Goal: Information Seeking & Learning: Check status

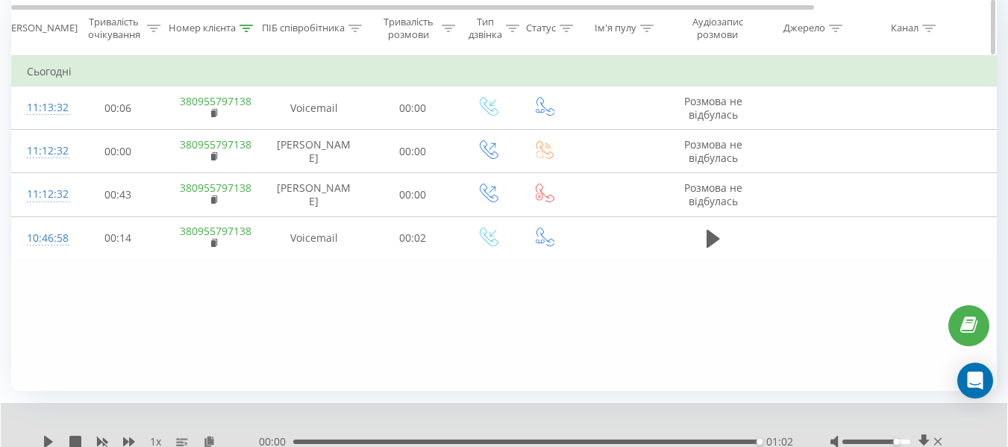
click at [240, 25] on icon at bounding box center [245, 27] width 13 height 7
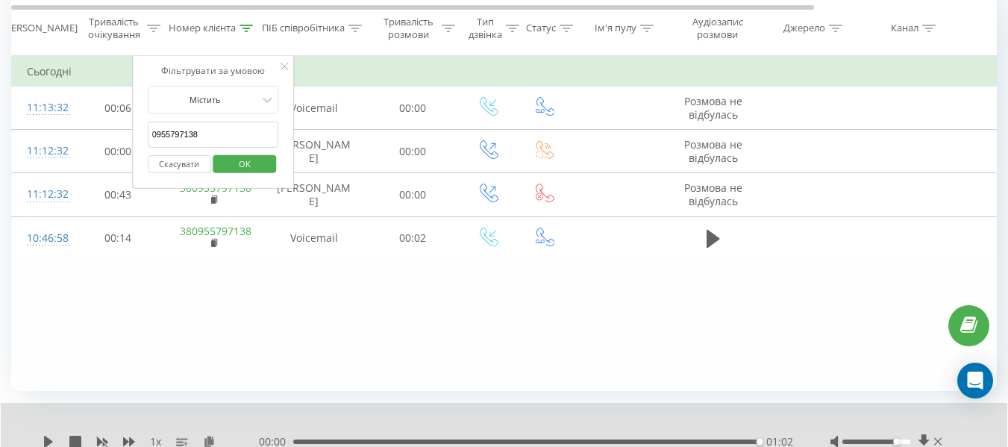
click at [179, 166] on button "Скасувати" at bounding box center [179, 163] width 63 height 19
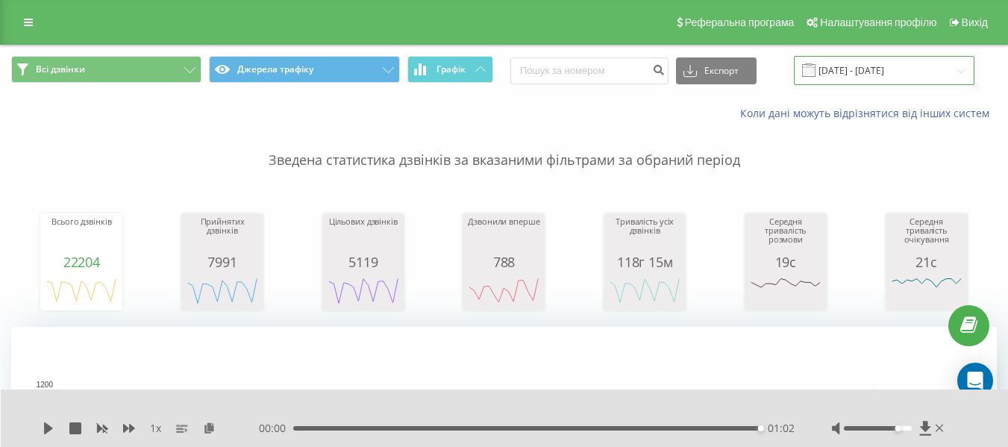
click at [897, 71] on input "[DATE] - [DATE]" at bounding box center [884, 70] width 181 height 29
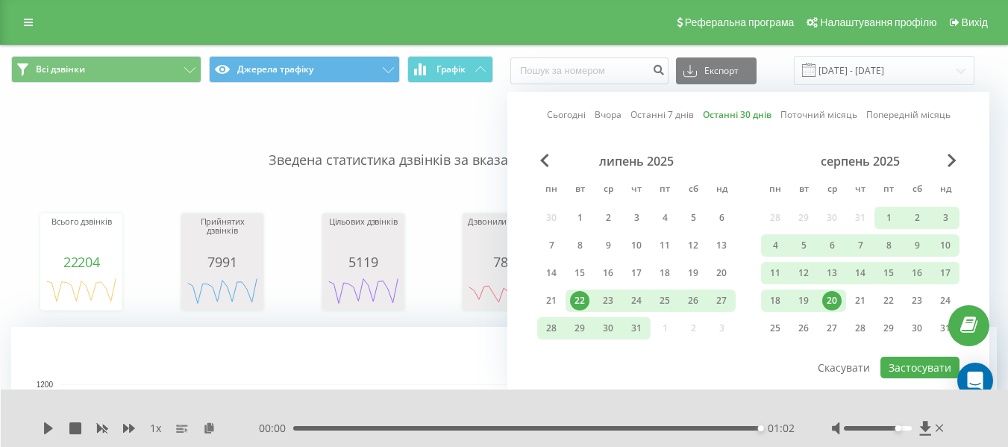
click at [568, 116] on link "Сьогодні" at bounding box center [566, 114] width 39 height 14
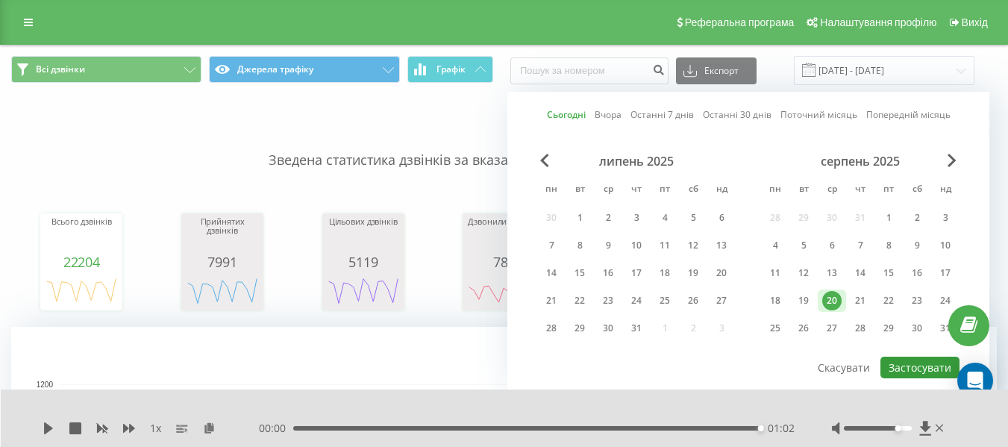
click at [898, 367] on button "Застосувати" at bounding box center [919, 368] width 79 height 22
type input "[DATE] - [DATE]"
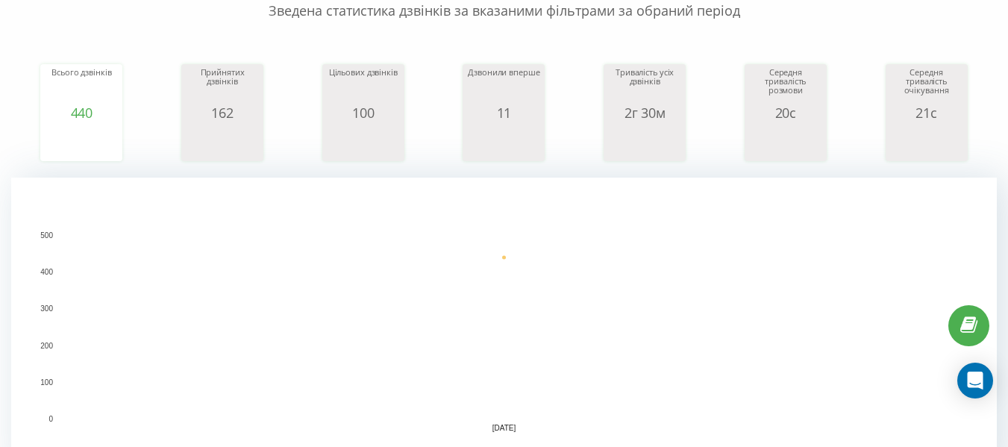
scroll to position [448, 0]
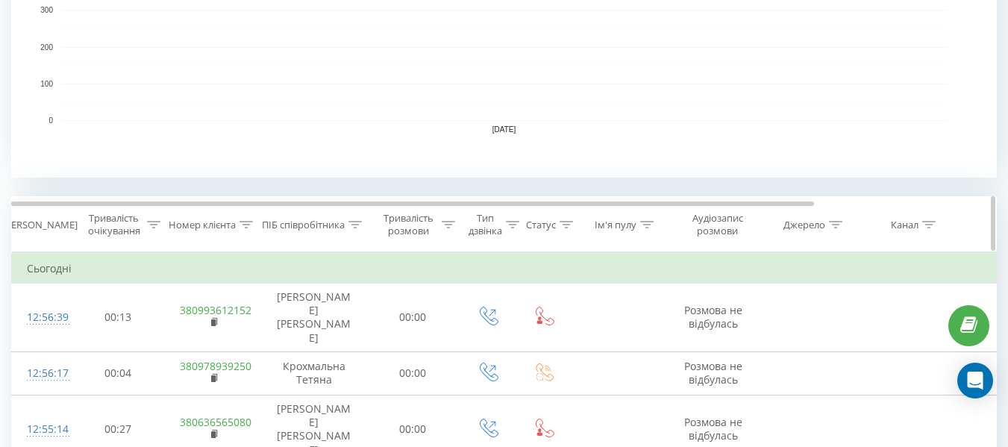
click at [352, 224] on icon at bounding box center [354, 224] width 13 height 7
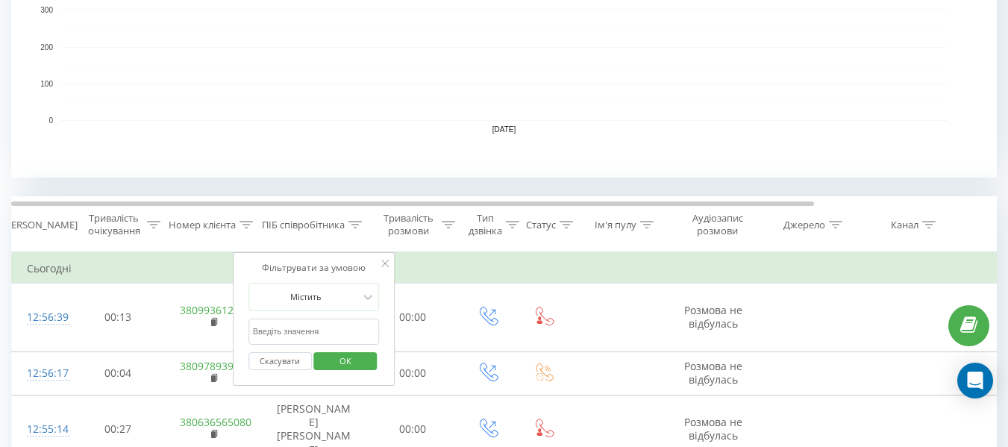
click at [313, 338] on input "text" at bounding box center [313, 332] width 131 height 26
type input "усти"
click at [335, 362] on span "OK" at bounding box center [345, 360] width 42 height 23
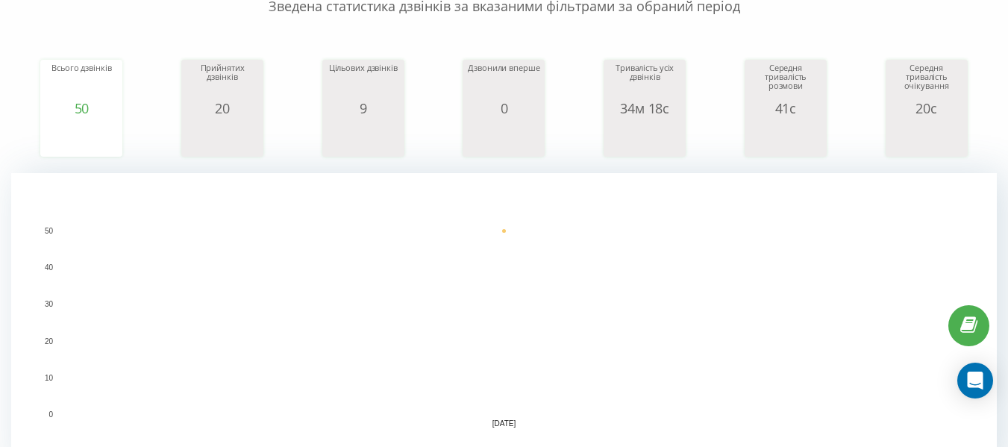
scroll to position [448, 0]
